Goal: Task Accomplishment & Management: Use online tool/utility

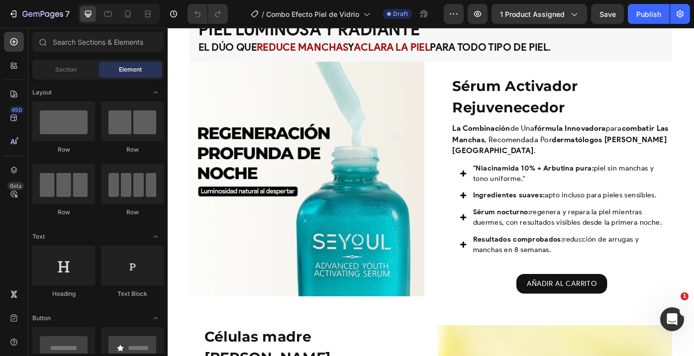
scroll to position [781, 0]
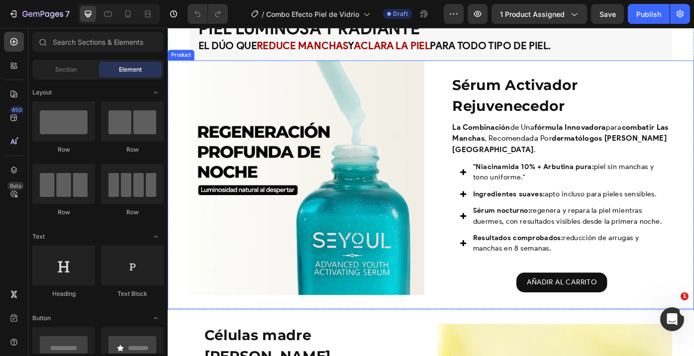
click at [363, 218] on img at bounding box center [325, 198] width 266 height 266
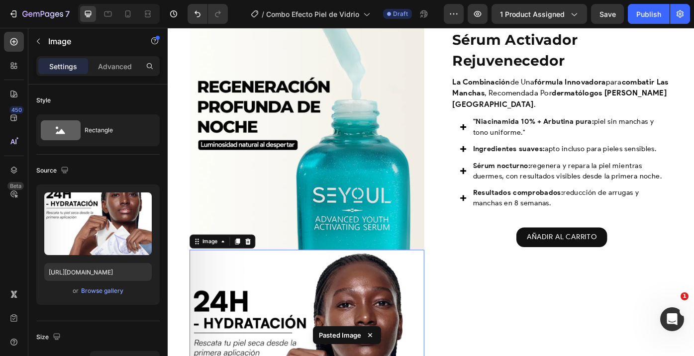
click at [354, 125] on img at bounding box center [325, 146] width 266 height 266
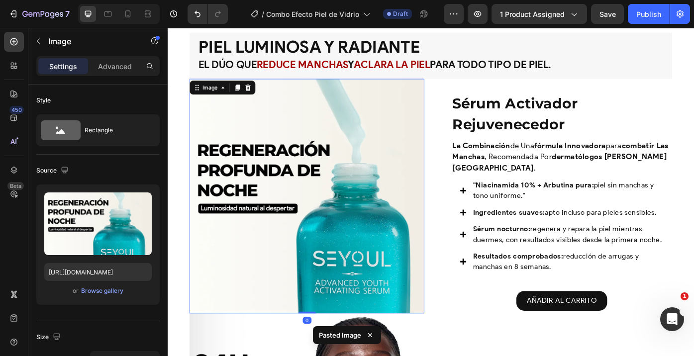
scroll to position [753, 0]
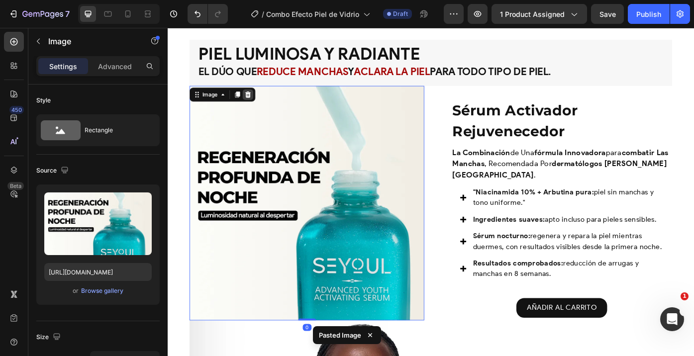
click at [262, 102] on icon at bounding box center [259, 103] width 8 height 8
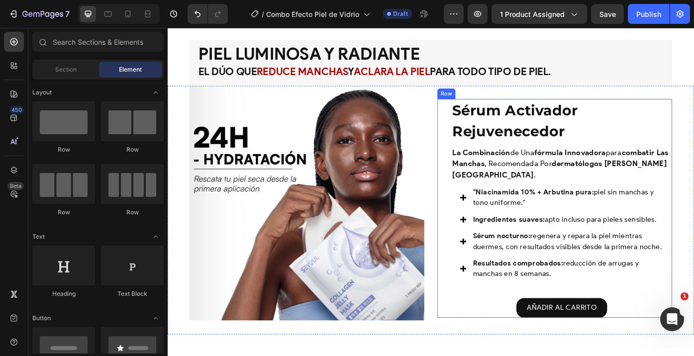
click at [483, 125] on div "Icon Icon Icon Icon Icon Icon List Más de 1.200 mujeres ya lo eligieron Text Bl…" at bounding box center [607, 232] width 266 height 248
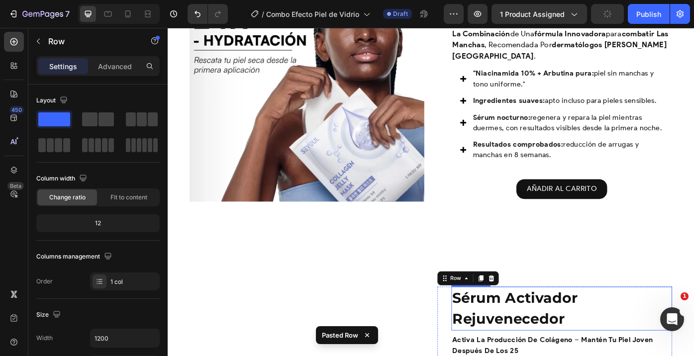
scroll to position [786, 0]
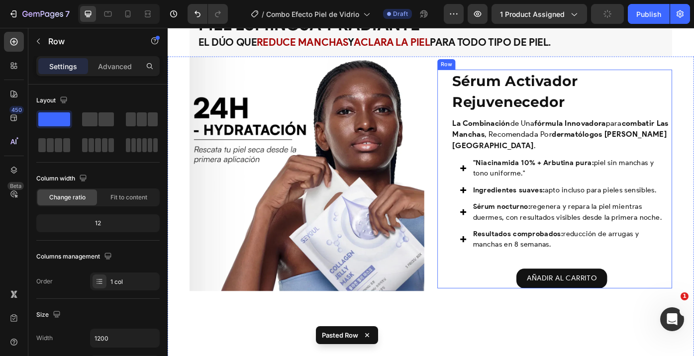
click at [483, 95] on div "Icon Icon Icon Icon Icon Icon List Más de 1.200 mujeres ya lo eligieron Text Bl…" at bounding box center [607, 199] width 266 height 248
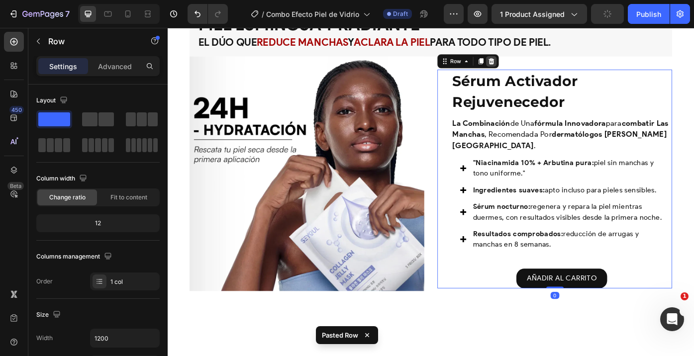
click at [531, 69] on icon at bounding box center [535, 66] width 8 height 8
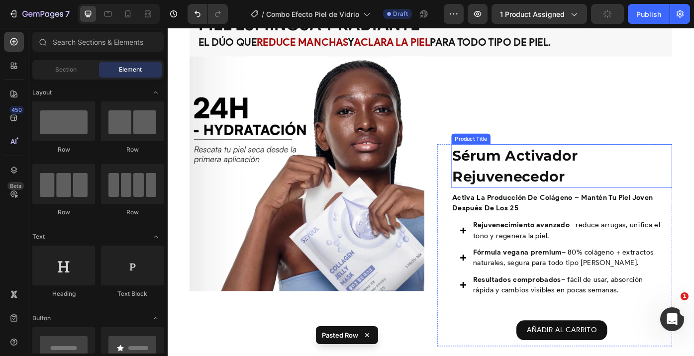
click at [500, 160] on h1 "Sérum Activador Rejuvenecedor" at bounding box center [614, 185] width 250 height 50
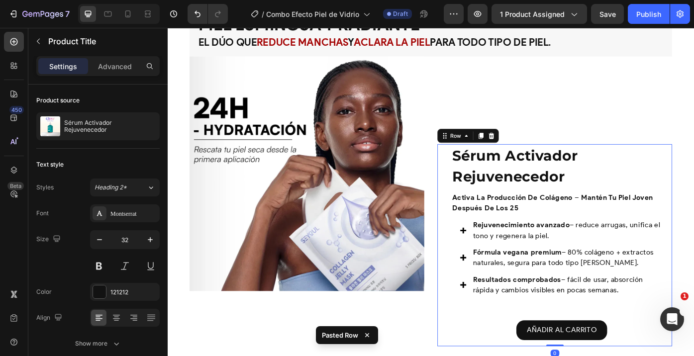
click at [482, 182] on div "Sérum Activador Rejuvenecedor Product Title activa la producción de colágeno – …" at bounding box center [607, 274] width 266 height 229
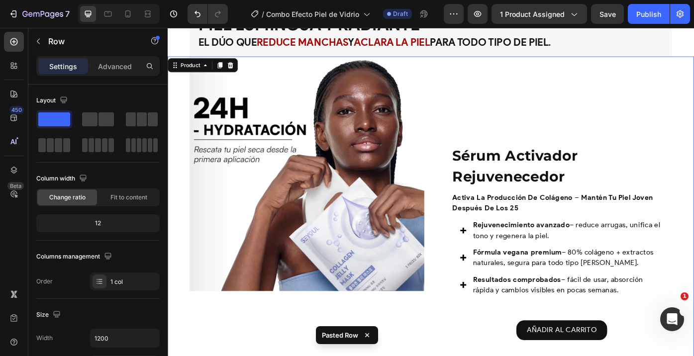
click at [494, 126] on div "Sérum Activador Rejuvenecedor Product Title activa la producción de colágeno – …" at bounding box center [607, 224] width 266 height 329
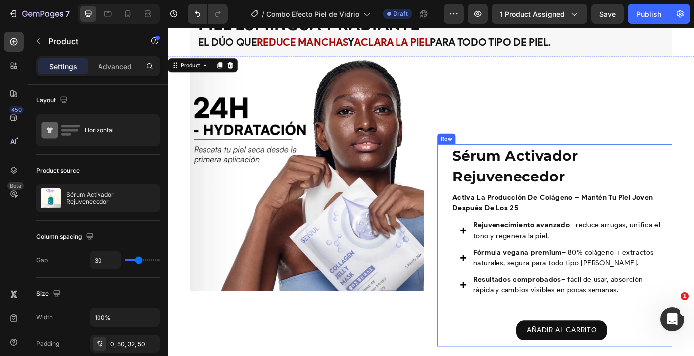
click at [477, 182] on div "Sérum Activador Rejuvenecedor Product Title activa la producción de colágeno – …" at bounding box center [607, 274] width 266 height 229
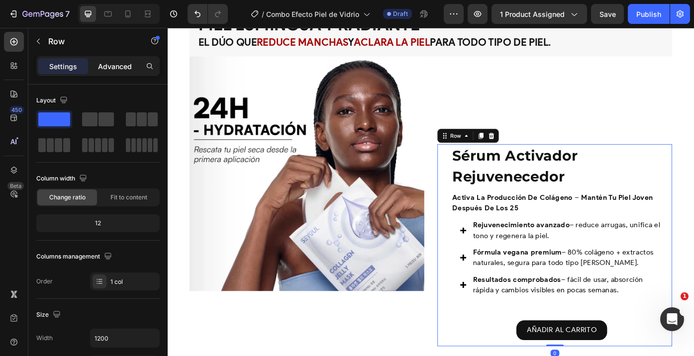
click at [111, 61] on p "Advanced" at bounding box center [115, 66] width 34 height 10
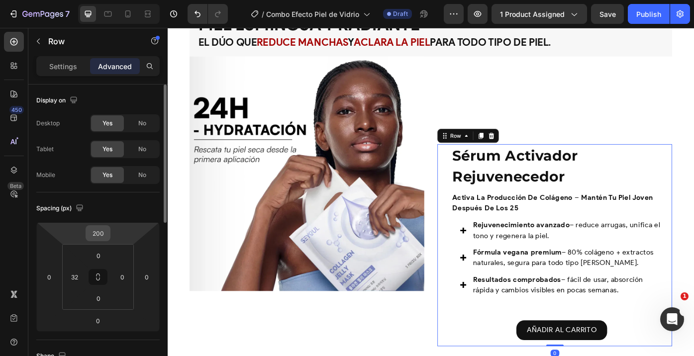
click at [99, 231] on input "200" at bounding box center [98, 233] width 20 height 15
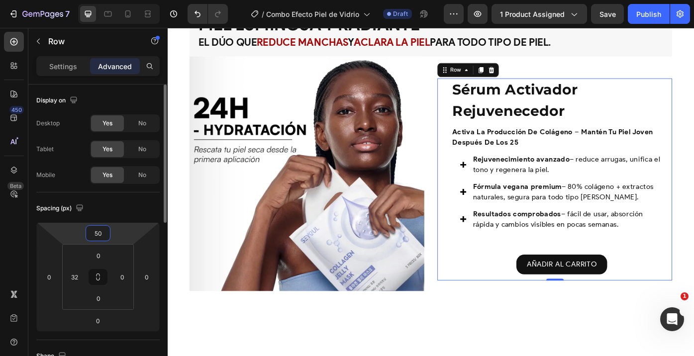
type input "5"
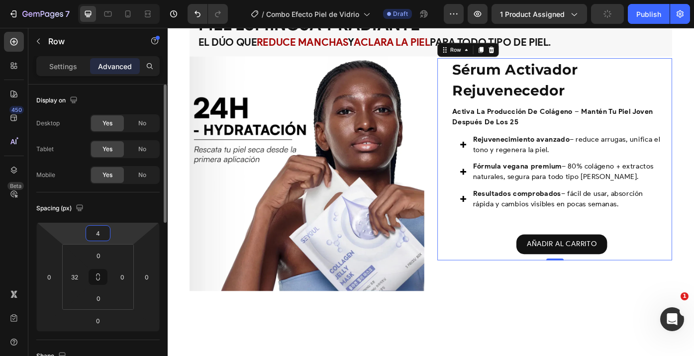
type input "40"
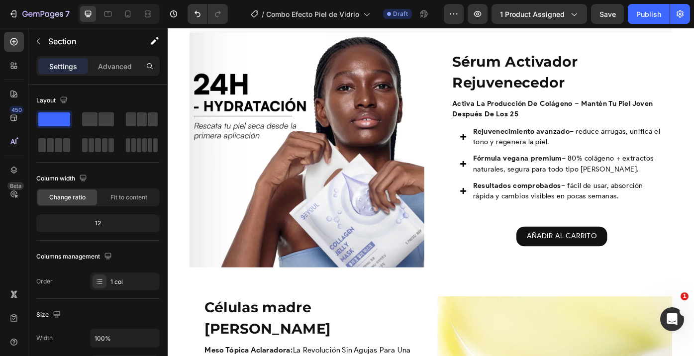
scroll to position [801, 0]
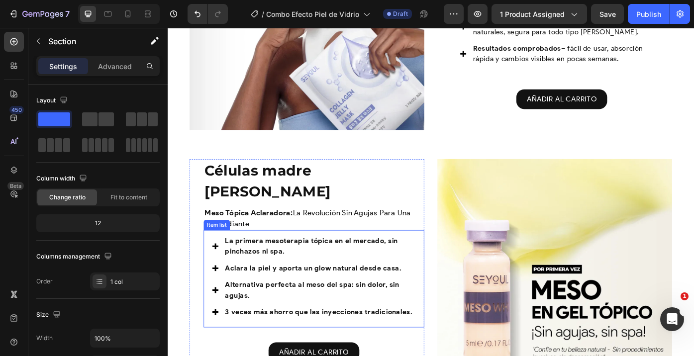
click at [533, 254] on img at bounding box center [607, 310] width 266 height 266
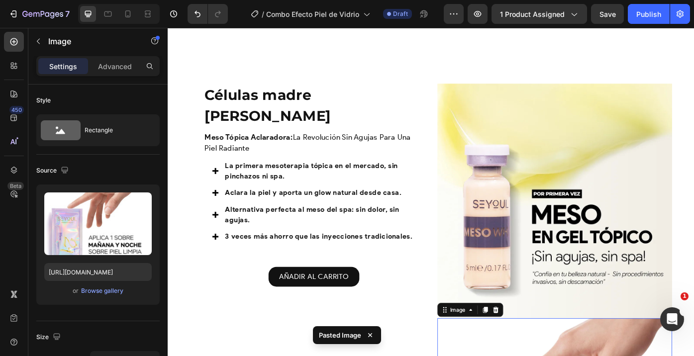
scroll to position [1041, 0]
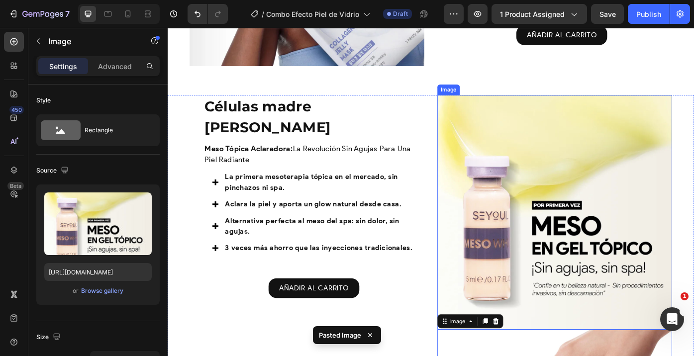
click at [541, 183] on img at bounding box center [607, 237] width 266 height 266
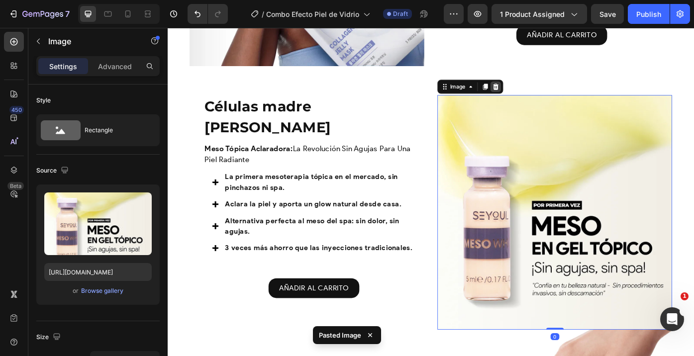
click at [539, 93] on icon at bounding box center [540, 94] width 6 height 7
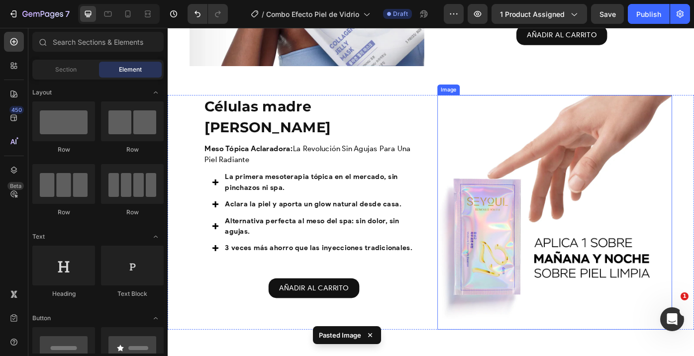
click at [524, 121] on img at bounding box center [607, 237] width 266 height 266
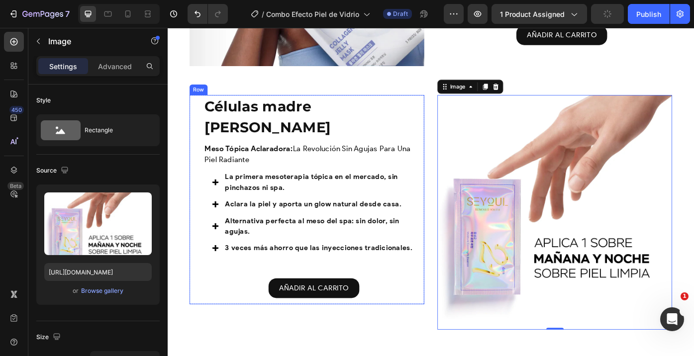
click at [196, 113] on div "Células madre Mesowhite Product Title meso tópica aclaradora: la revolución sin…" at bounding box center [325, 222] width 266 height 237
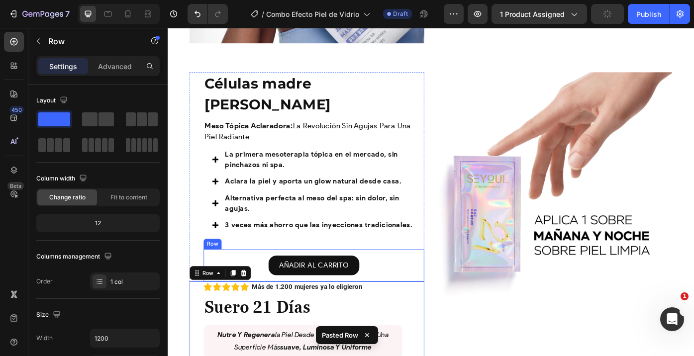
scroll to position [1040, 0]
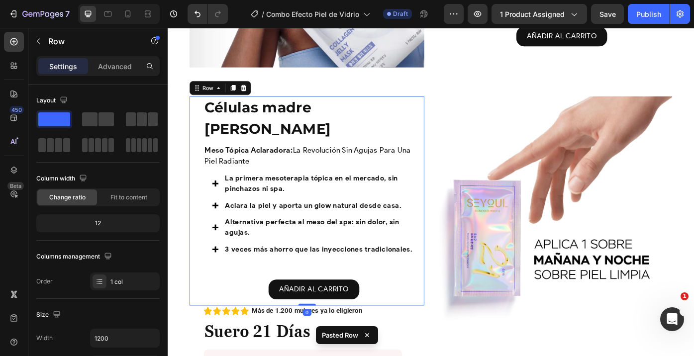
click at [195, 124] on div "Células madre Mesowhite Product Title meso tópica aclaradora: la revolución sin…" at bounding box center [325, 223] width 266 height 237
click at [256, 96] on icon at bounding box center [254, 96] width 8 height 8
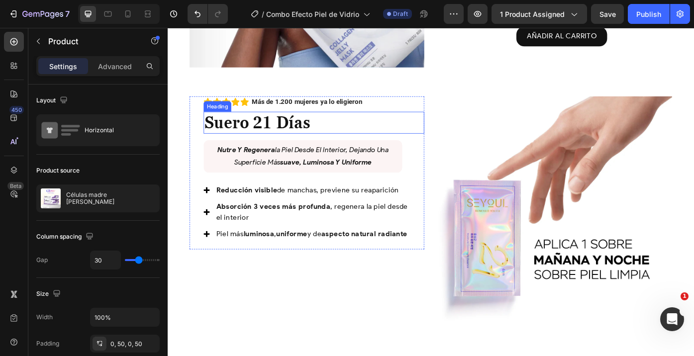
click at [455, 132] on h2 "Suero 21 Días" at bounding box center [333, 135] width 250 height 25
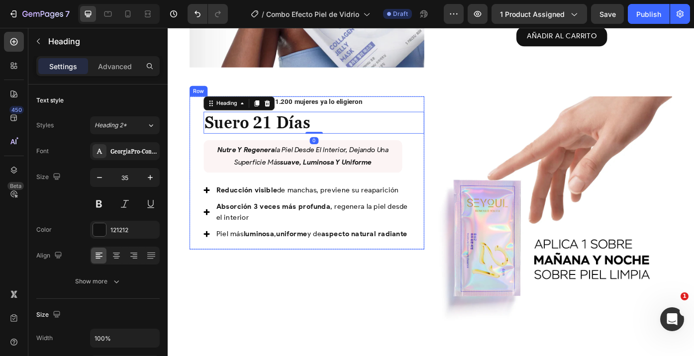
click at [203, 159] on div "Icon Icon Icon Icon Icon Icon List Más de 1.200 mujeres ya lo eligieron Text Bl…" at bounding box center [325, 192] width 266 height 174
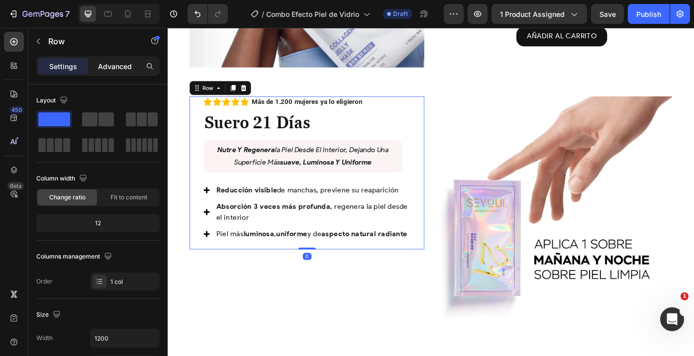
click at [105, 73] on div "Advanced" at bounding box center [115, 66] width 50 height 16
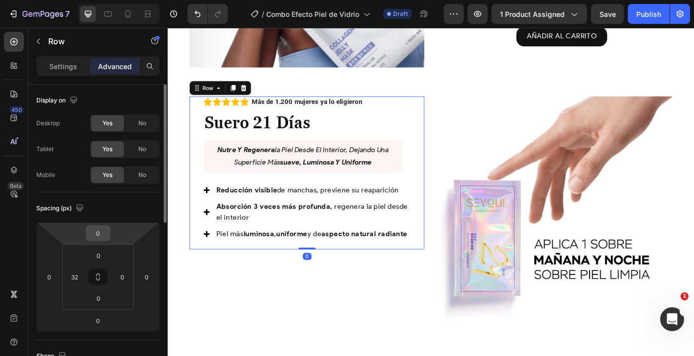
click at [101, 236] on input "0" at bounding box center [98, 233] width 20 height 15
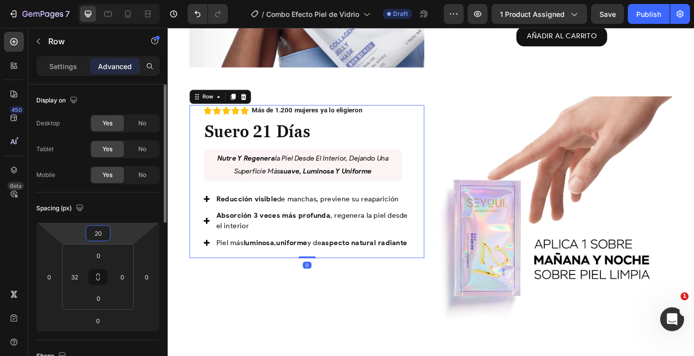
type input "2"
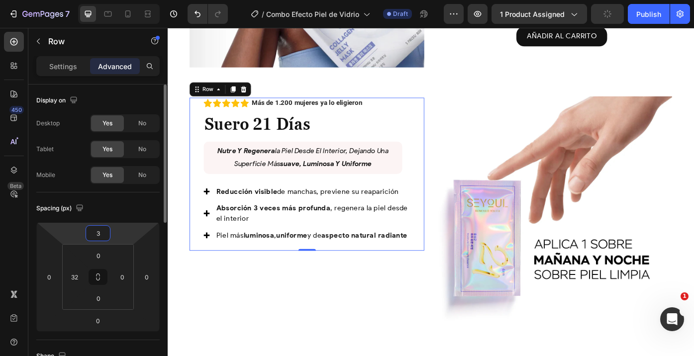
type input "30"
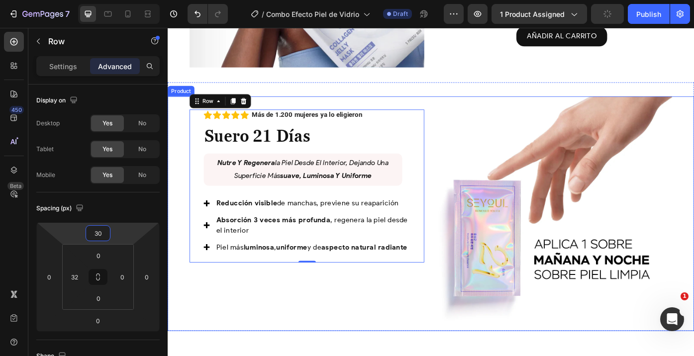
click at [303, 356] on div "Icon Icon Icon Icon Icon Icon List Más de 1.200 mujeres ya lo eligieron Text Bl…" at bounding box center [325, 238] width 266 height 266
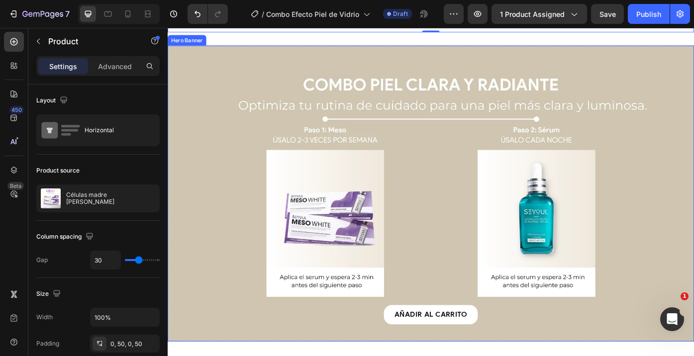
click at [354, 243] on div "Background Image" at bounding box center [466, 216] width 597 height 336
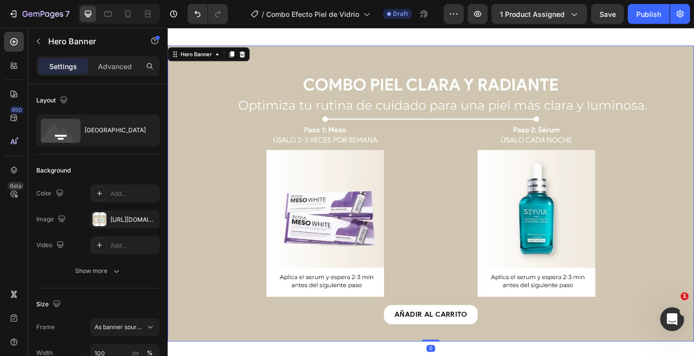
scroll to position [1282, 0]
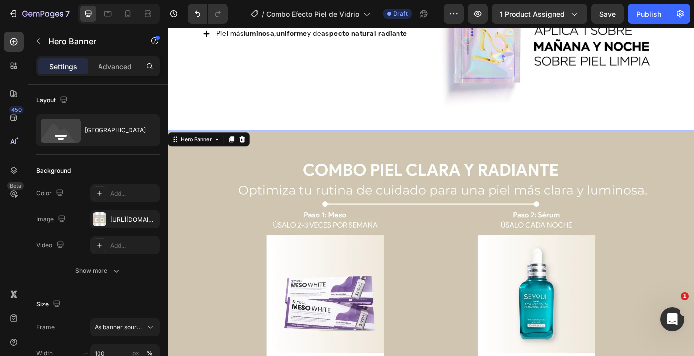
click at [289, 155] on div "Background Image" at bounding box center [466, 312] width 597 height 336
click at [254, 153] on icon at bounding box center [252, 154] width 6 height 7
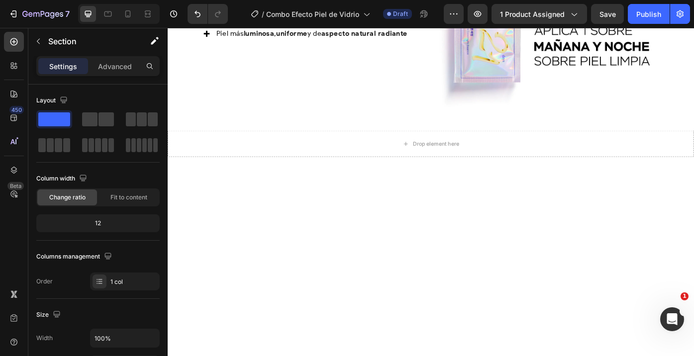
click at [247, 177] on div at bounding box center [466, 340] width 597 height 333
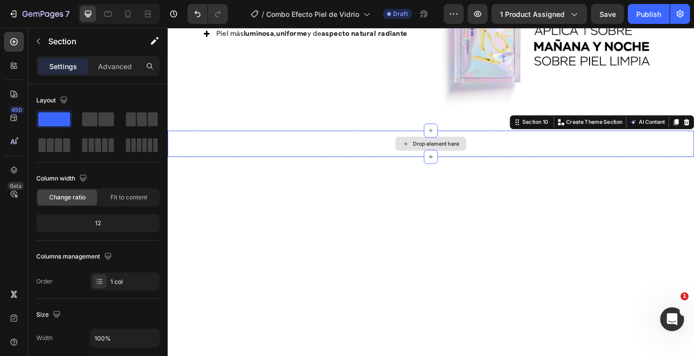
click at [247, 163] on div "Drop element here" at bounding box center [466, 159] width 597 height 30
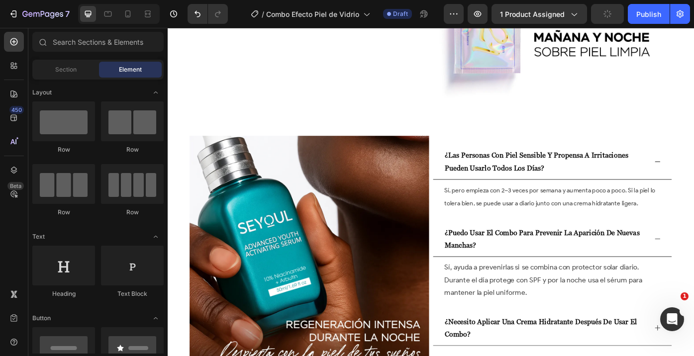
scroll to position [1308, 0]
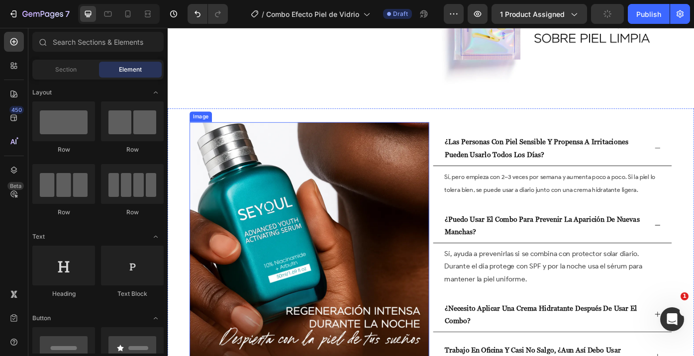
click at [352, 239] on img at bounding box center [328, 271] width 272 height 272
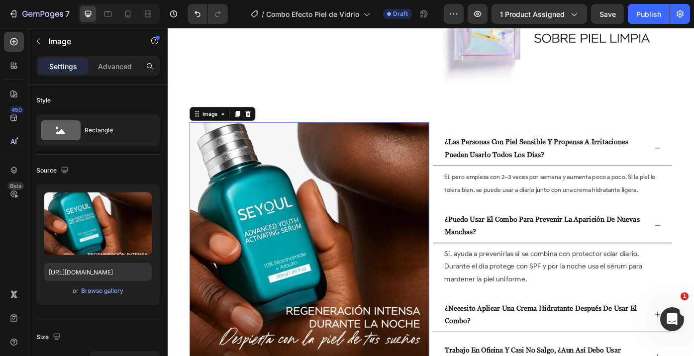
click at [265, 278] on img at bounding box center [328, 271] width 272 height 272
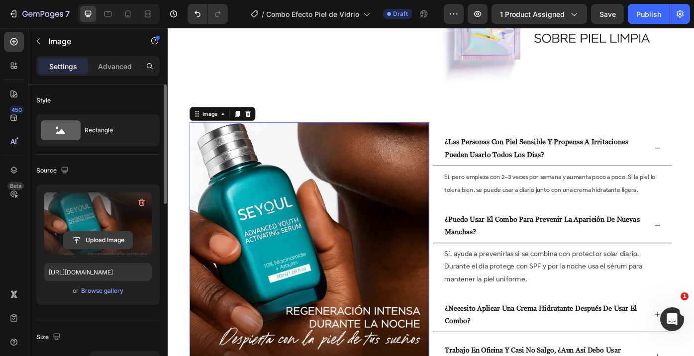
click at [117, 243] on input "file" at bounding box center [98, 240] width 69 height 17
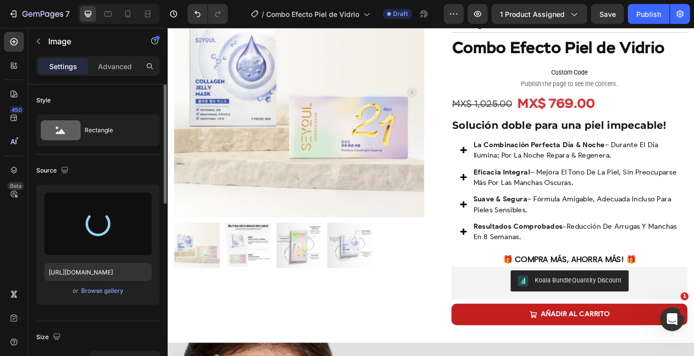
scroll to position [75, 0]
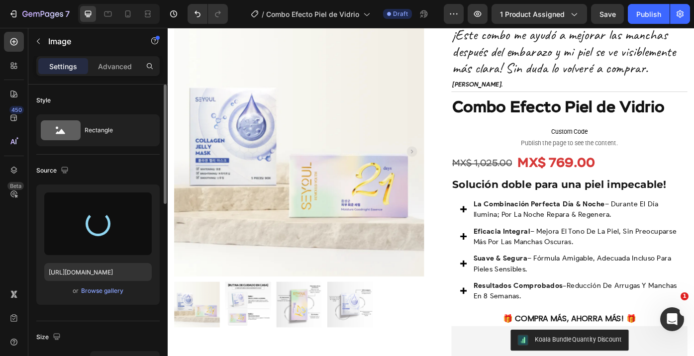
type input "[URL][DOMAIN_NAME]"
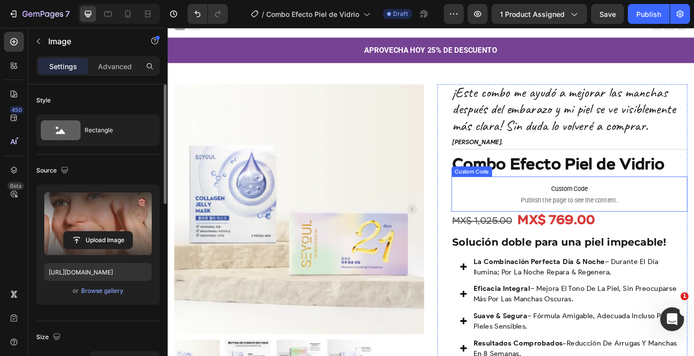
scroll to position [0, 0]
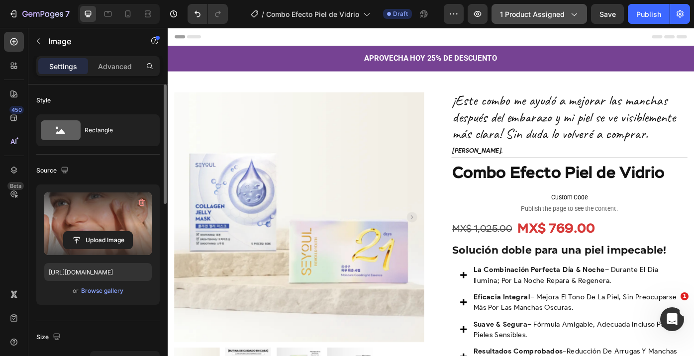
click at [513, 14] on span "1 product assigned" at bounding box center [532, 14] width 65 height 10
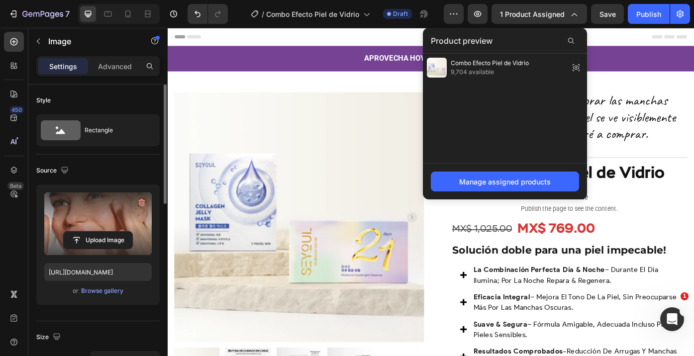
click at [396, 38] on div "Header" at bounding box center [466, 38] width 581 height 20
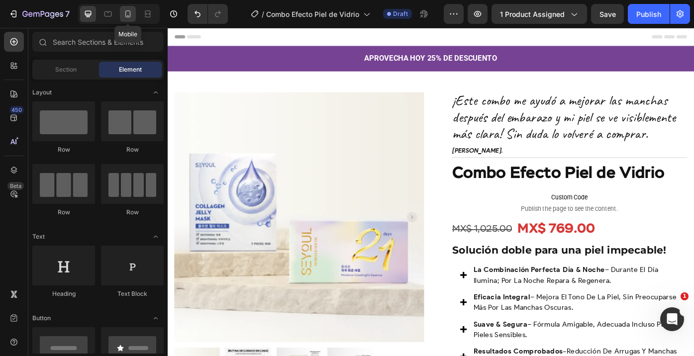
click at [126, 12] on icon at bounding box center [128, 14] width 10 height 10
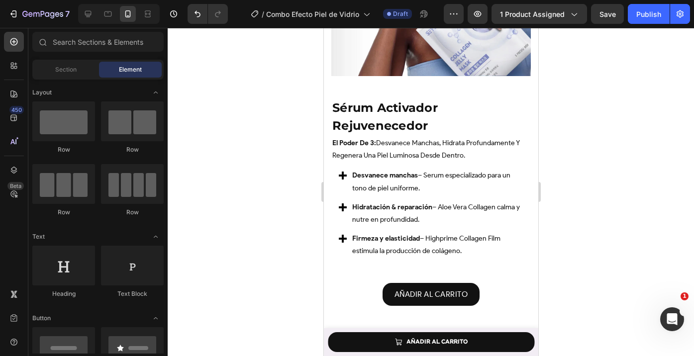
scroll to position [1142, 0]
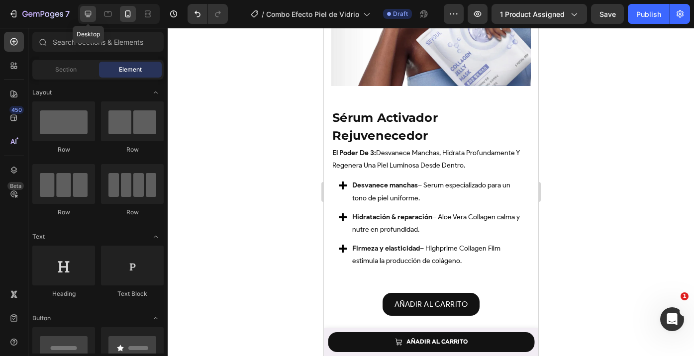
click at [92, 16] on icon at bounding box center [88, 14] width 10 height 10
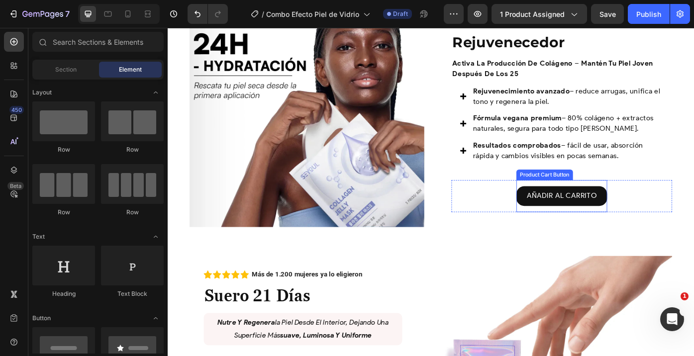
scroll to position [1058, 0]
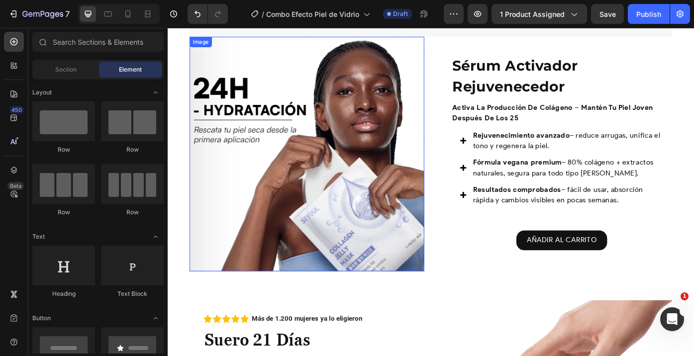
click at [396, 146] on img at bounding box center [325, 171] width 266 height 266
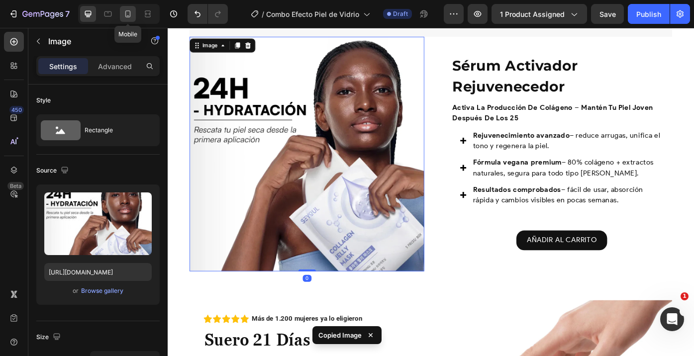
click at [125, 13] on icon at bounding box center [128, 14] width 10 height 10
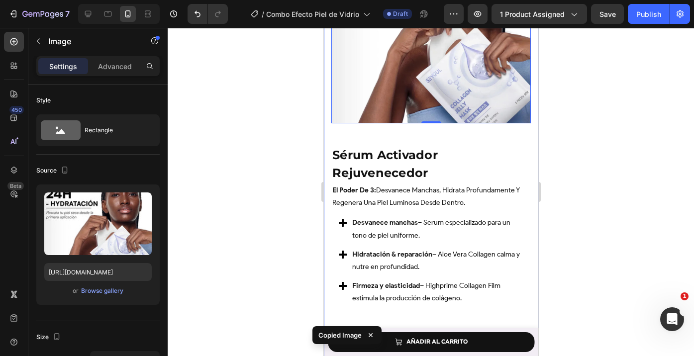
scroll to position [1386, 0]
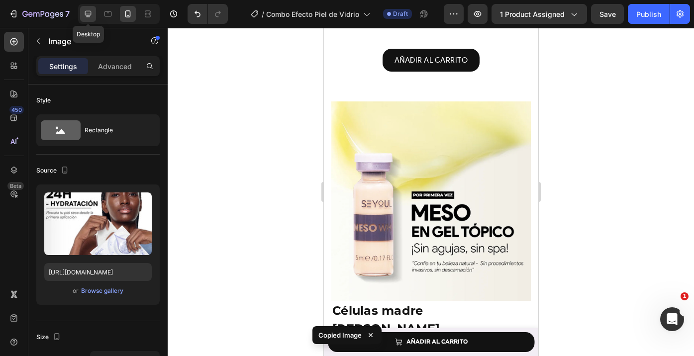
click at [86, 12] on icon at bounding box center [88, 14] width 10 height 10
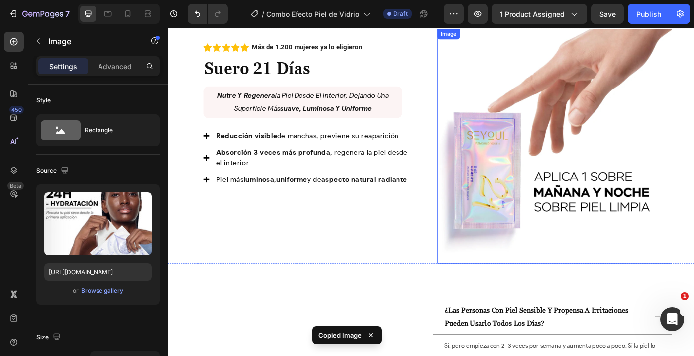
scroll to position [1359, 0]
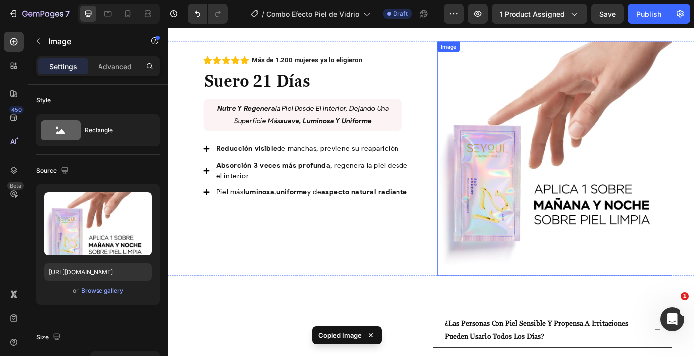
click at [583, 165] on img at bounding box center [607, 176] width 266 height 266
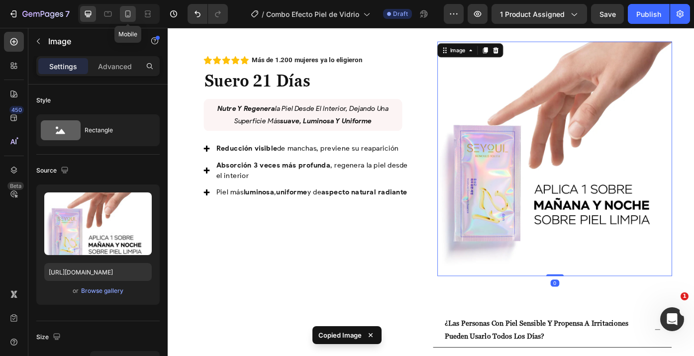
click at [124, 13] on icon at bounding box center [128, 14] width 10 height 10
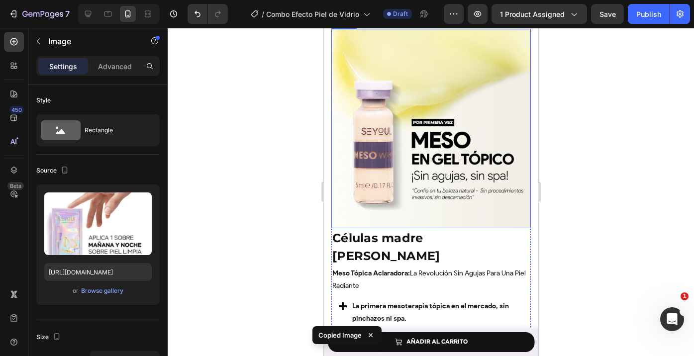
scroll to position [1452, 0]
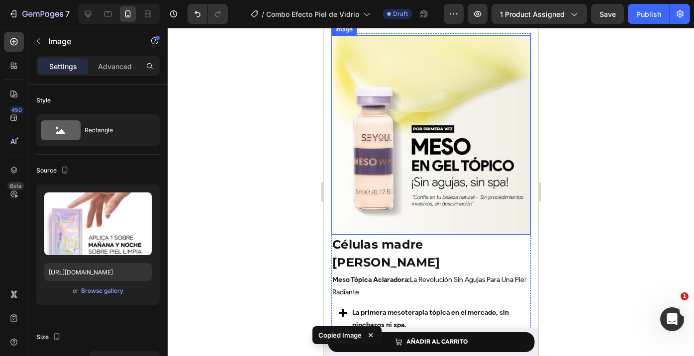
click at [448, 172] on img at bounding box center [430, 134] width 199 height 199
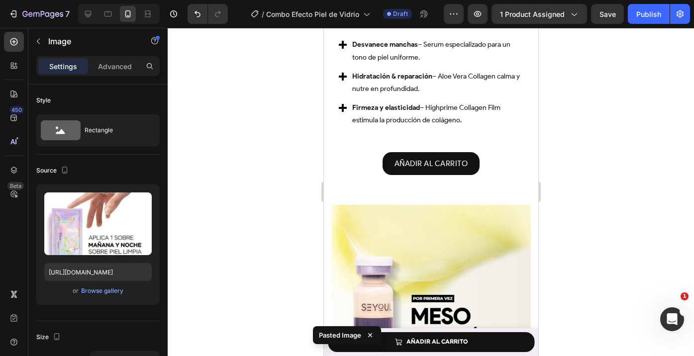
scroll to position [1267, 0]
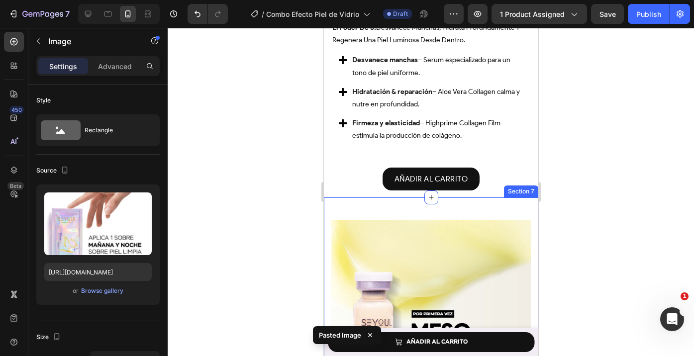
click at [381, 248] on img at bounding box center [430, 319] width 199 height 199
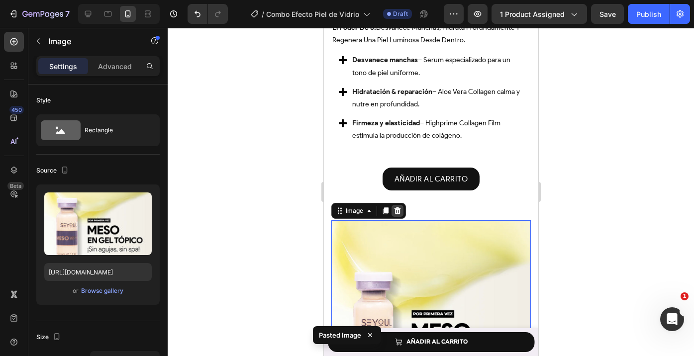
click at [401, 213] on div at bounding box center [397, 211] width 12 height 12
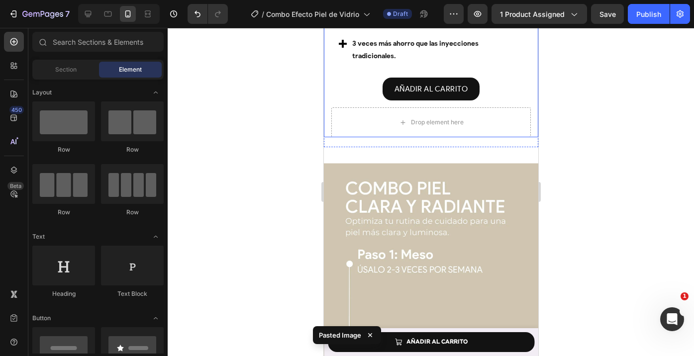
scroll to position [1876, 0]
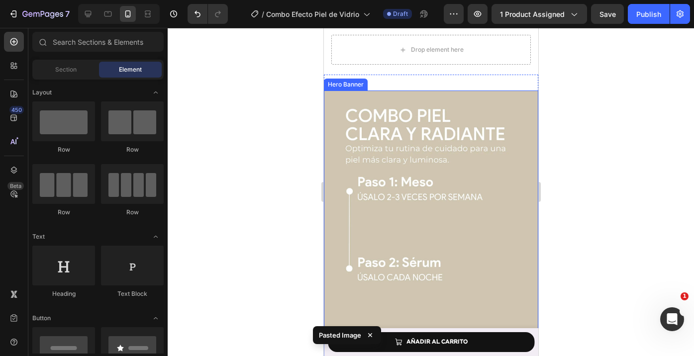
click at [330, 91] on div "Image Image Carousel AÑADIR AL CARRITO Add to Cart Drop element here Product Ro…" at bounding box center [430, 289] width 214 height 397
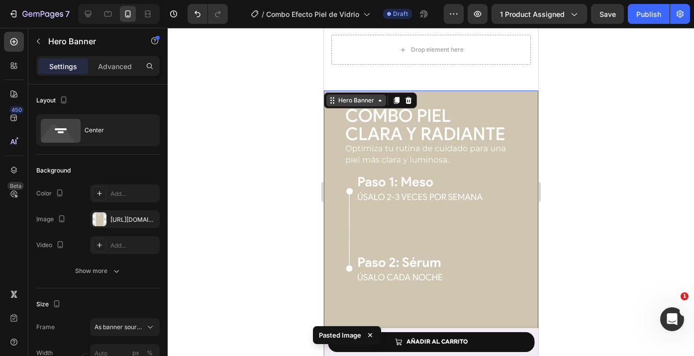
click at [359, 96] on div "Hero Banner" at bounding box center [356, 100] width 40 height 9
click at [345, 80] on div "Section" at bounding box center [340, 83] width 25 height 6
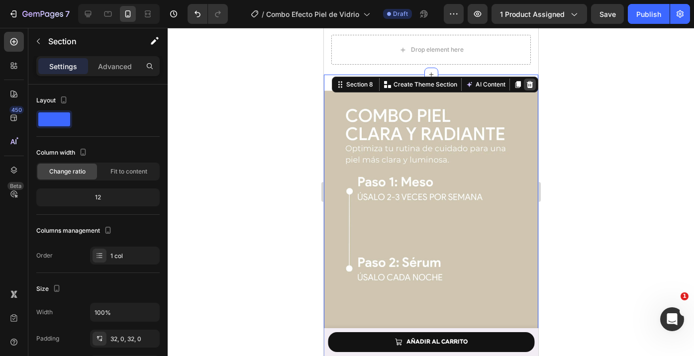
click at [527, 81] on icon at bounding box center [529, 84] width 6 height 7
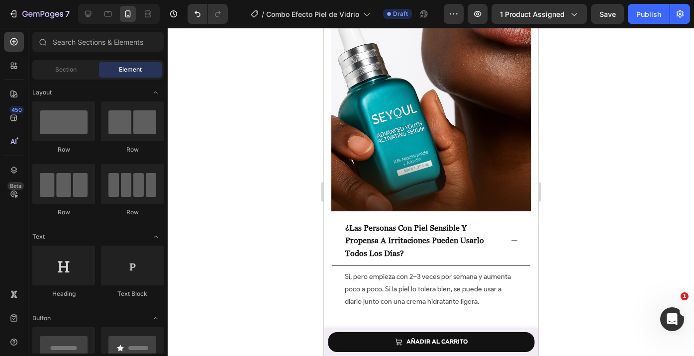
scroll to position [1871, 0]
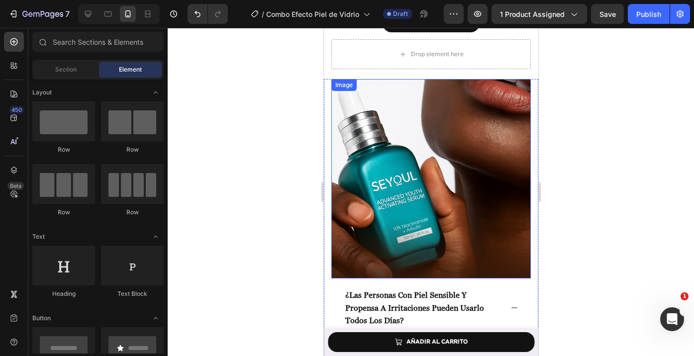
click at [390, 144] on img at bounding box center [430, 178] width 199 height 199
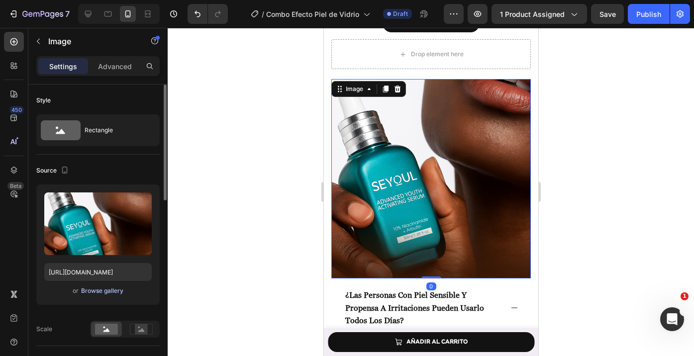
click at [95, 289] on div "Browse gallery" at bounding box center [102, 291] width 42 height 9
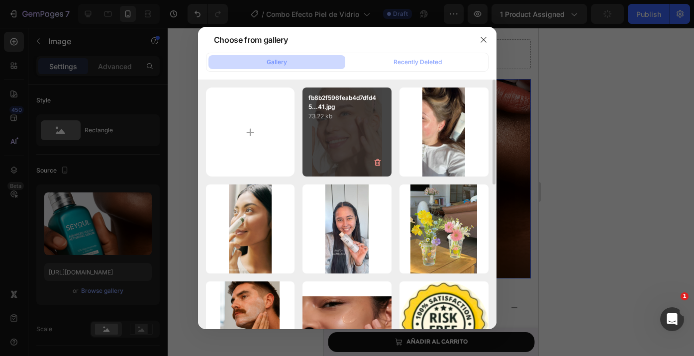
click at [323, 118] on p "73.22 kb" at bounding box center [346, 116] width 77 height 10
type input "[URL][DOMAIN_NAME]"
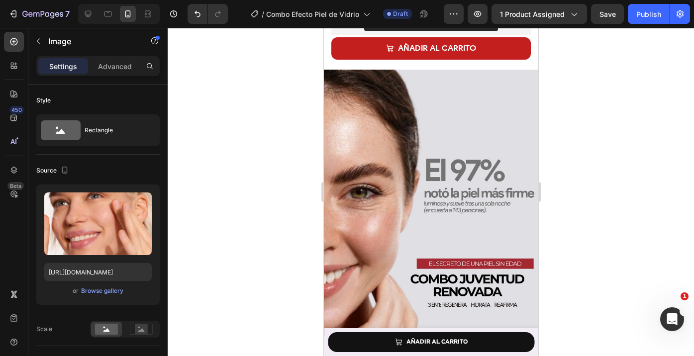
scroll to position [0, 0]
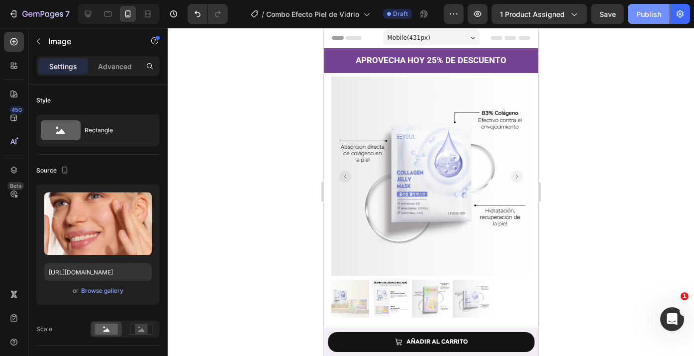
click at [642, 11] on div "Publish" at bounding box center [648, 14] width 25 height 10
click at [637, 11] on div "Publish" at bounding box center [648, 14] width 25 height 10
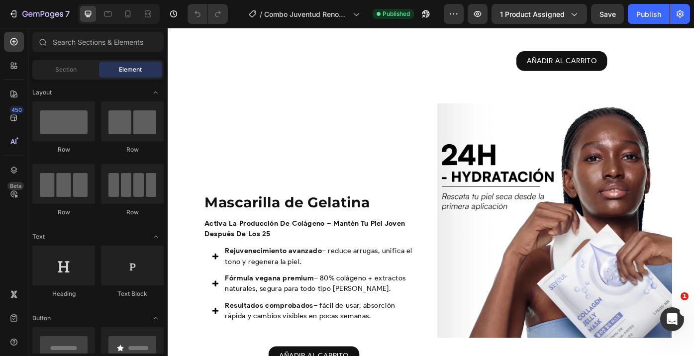
scroll to position [1080, 0]
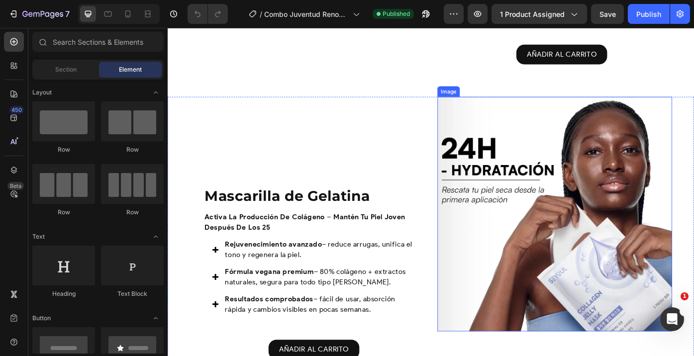
click at [549, 205] on img at bounding box center [607, 239] width 266 height 266
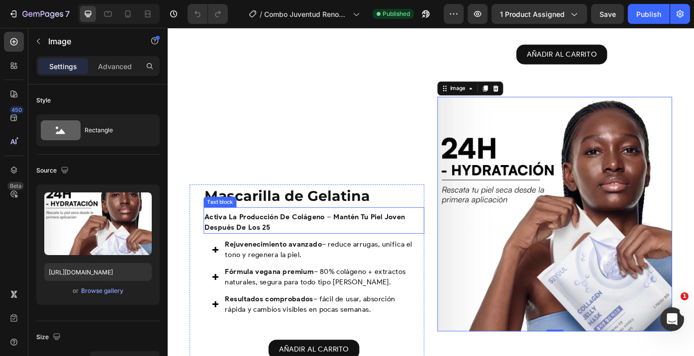
click at [345, 210] on h1 "Mascarilla de Gelatina" at bounding box center [333, 218] width 250 height 26
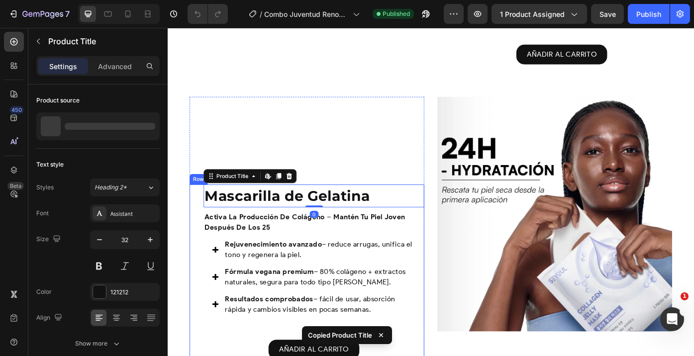
click at [203, 208] on div "Mascarilla de Gelatina Product Title Edit content in Shopify 0 activa la produc…" at bounding box center [325, 307] width 266 height 205
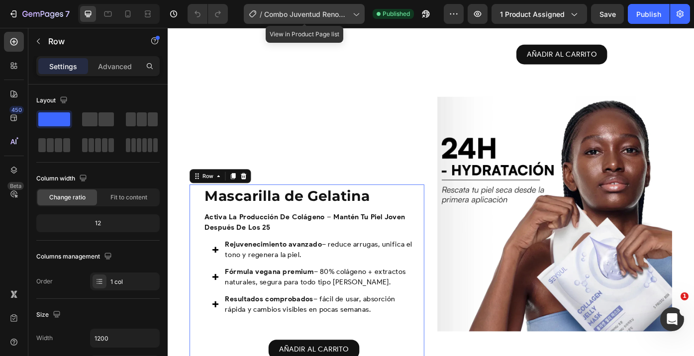
click at [309, 10] on span "Combo Juventud Renovada" at bounding box center [306, 14] width 85 height 10
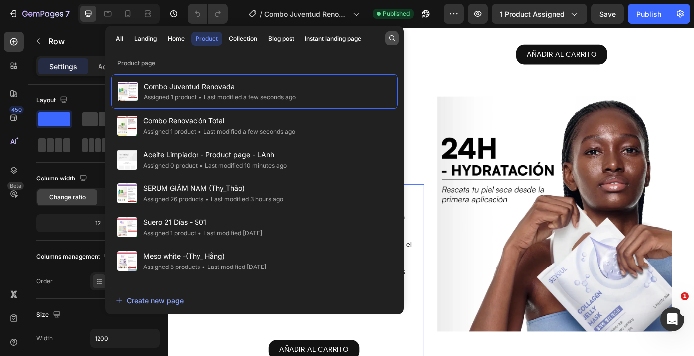
click at [392, 33] on button "button" at bounding box center [392, 38] width 14 height 14
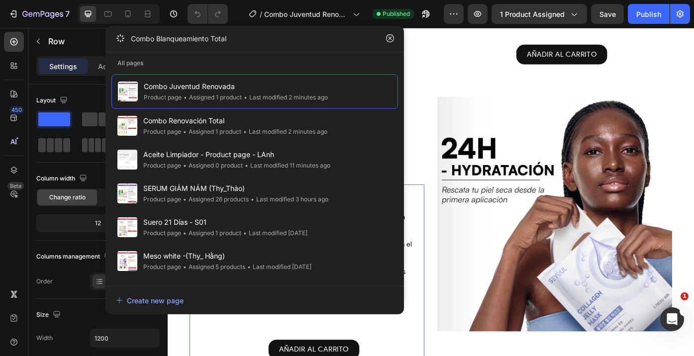
type input "Combo Blanqueamiento Total"
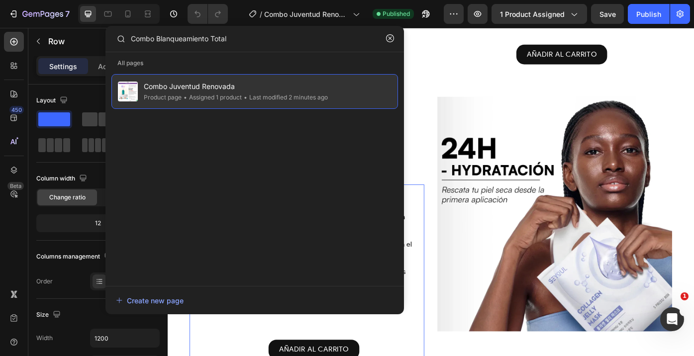
click at [265, 95] on div "• Last modified 2 minutes ago" at bounding box center [285, 98] width 86 height 10
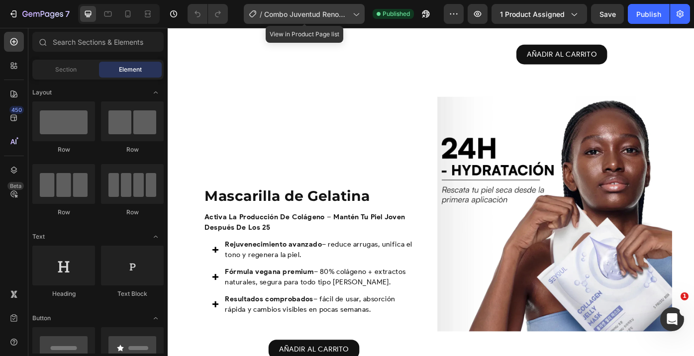
click at [333, 12] on span "Combo Juventud Renovada" at bounding box center [306, 14] width 85 height 10
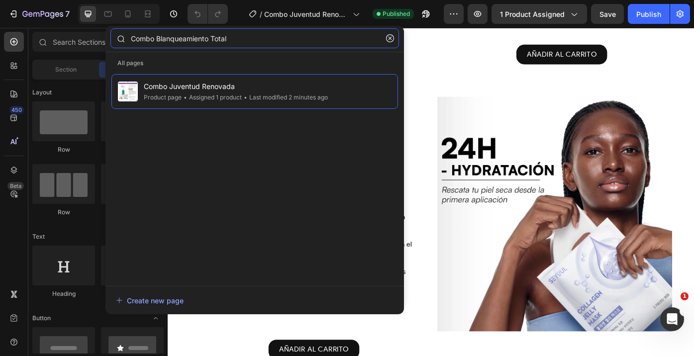
click at [265, 36] on input "Combo Blanqueamiento Total" at bounding box center [254, 38] width 289 height 20
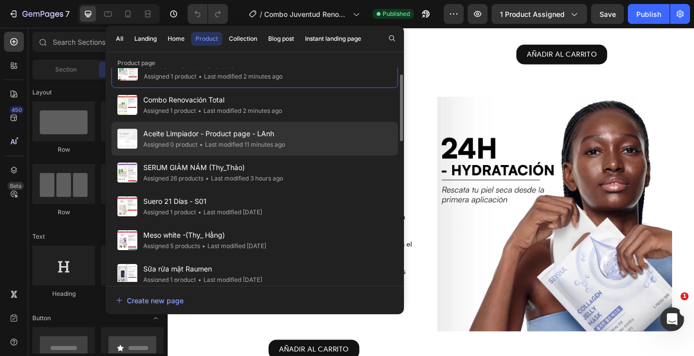
scroll to position [0, 0]
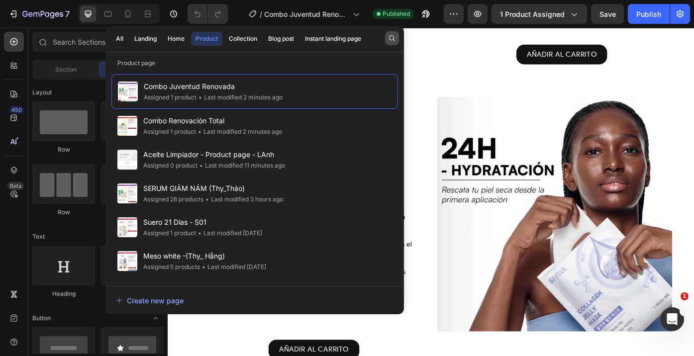
click at [394, 38] on icon "button" at bounding box center [392, 38] width 8 height 8
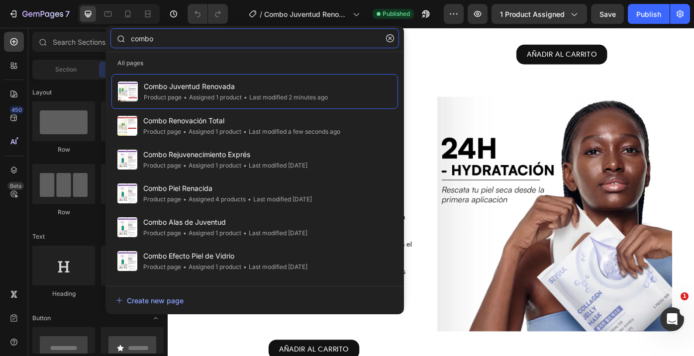
click at [200, 40] on input "combo" at bounding box center [254, 38] width 289 height 20
paste input "Renovación Total"
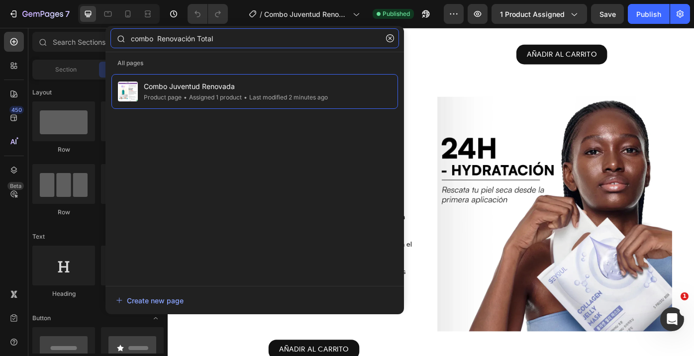
type input "combo Renovación Total"
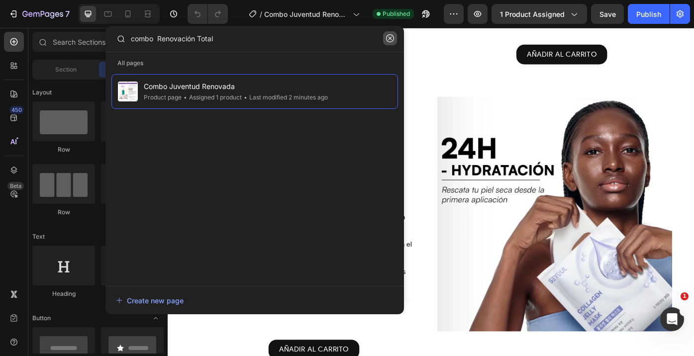
click at [390, 37] on icon "button" at bounding box center [390, 38] width 8 height 8
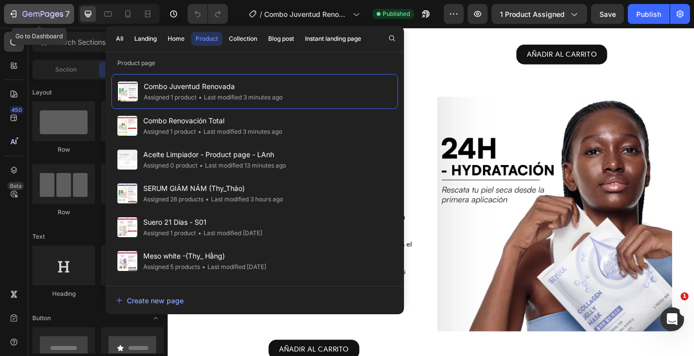
click at [57, 15] on icon "button" at bounding box center [42, 14] width 41 height 8
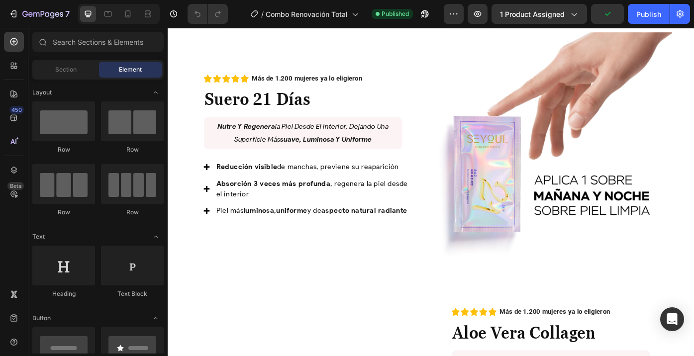
click at [551, 154] on img at bounding box center [607, 166] width 266 height 266
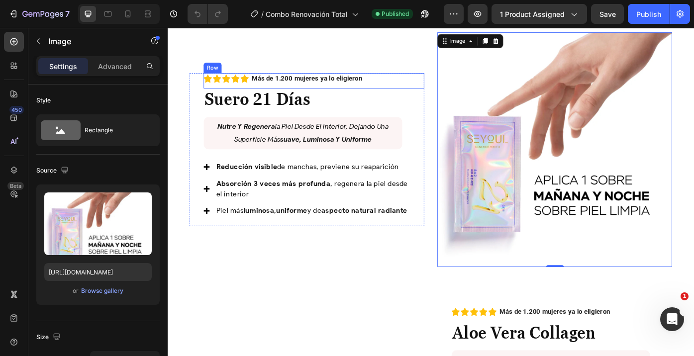
click at [438, 93] on div "Icon Icon Icon Icon Icon Icon List Más de 1.200 mujeres ya lo eligieron Text Bl…" at bounding box center [333, 87] width 250 height 17
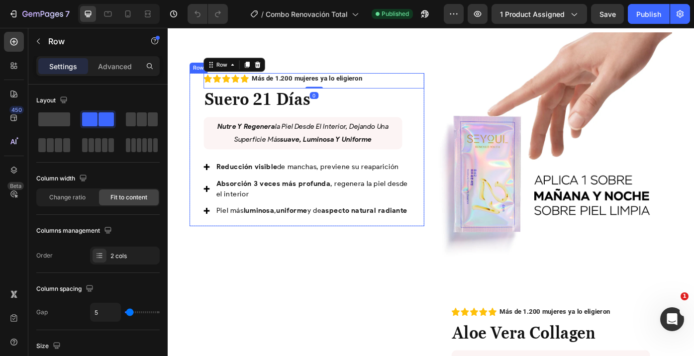
click at [202, 96] on div "Icon Icon Icon Icon Icon Icon List Más de 1.200 mujeres ya lo eligieron Text Bl…" at bounding box center [325, 166] width 266 height 174
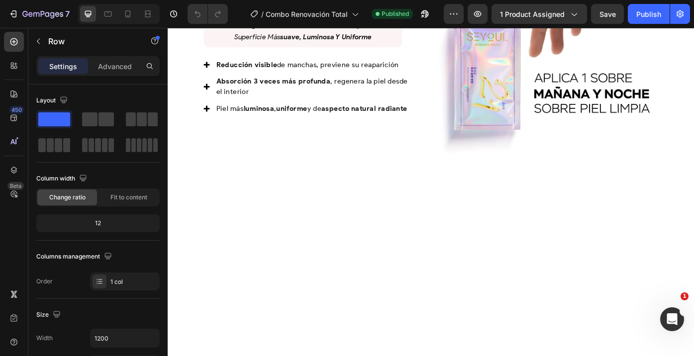
scroll to position [538, 0]
